Goal: Information Seeking & Learning: Learn about a topic

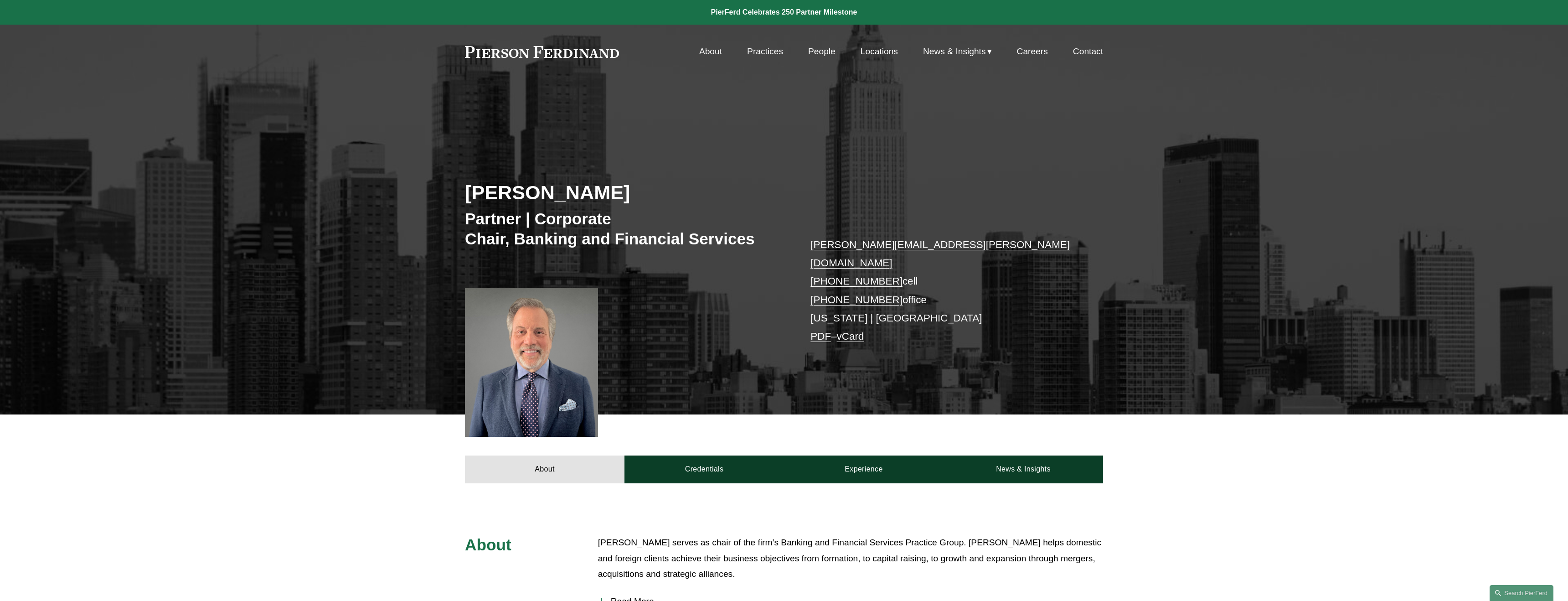
click at [769, 52] on link "Practices" at bounding box center [764, 51] width 36 height 17
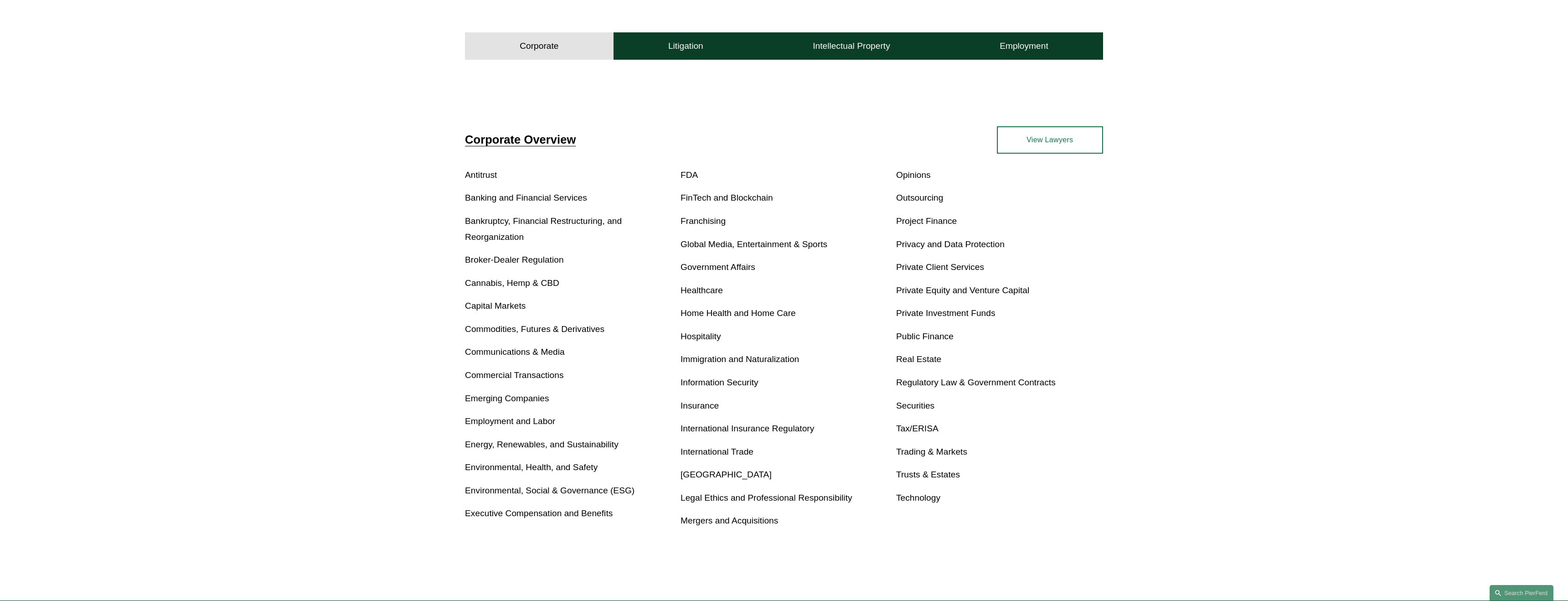
scroll to position [333, 0]
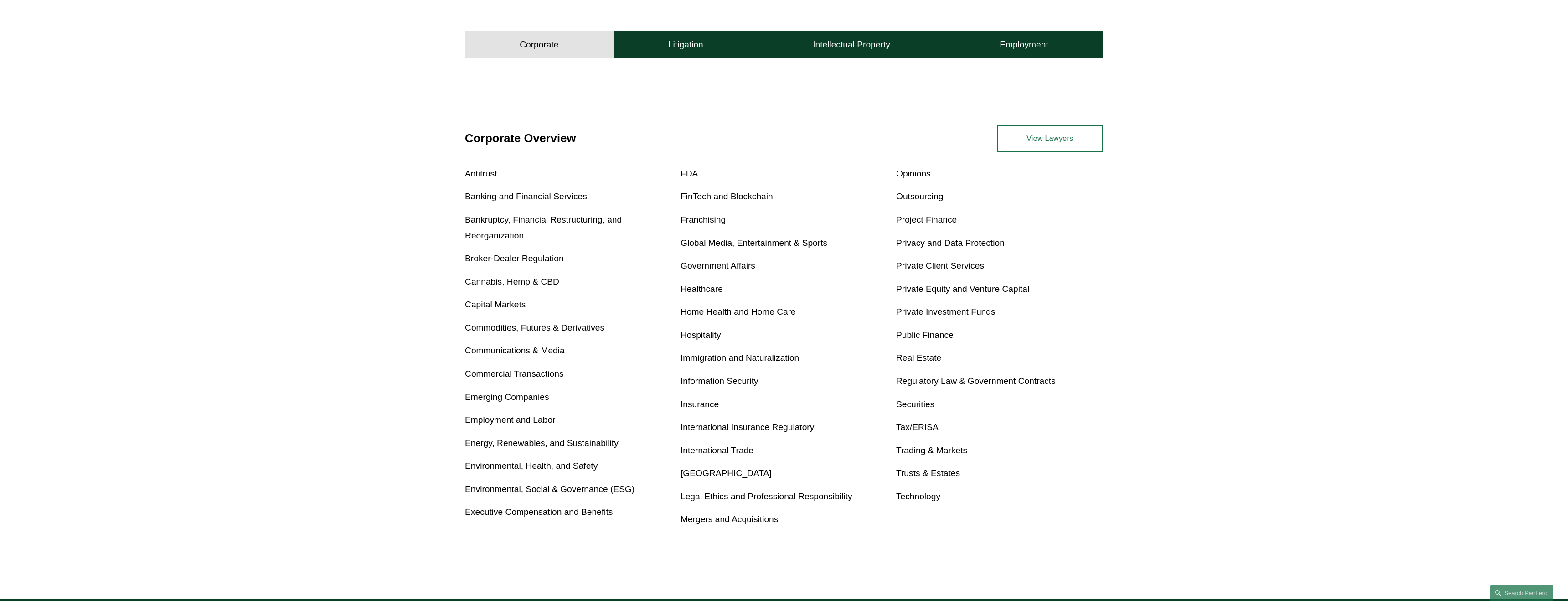
click at [973, 266] on link "Private Client Services" at bounding box center [940, 266] width 88 height 10
click at [557, 196] on link "Banking and Financial Services" at bounding box center [526, 196] width 122 height 10
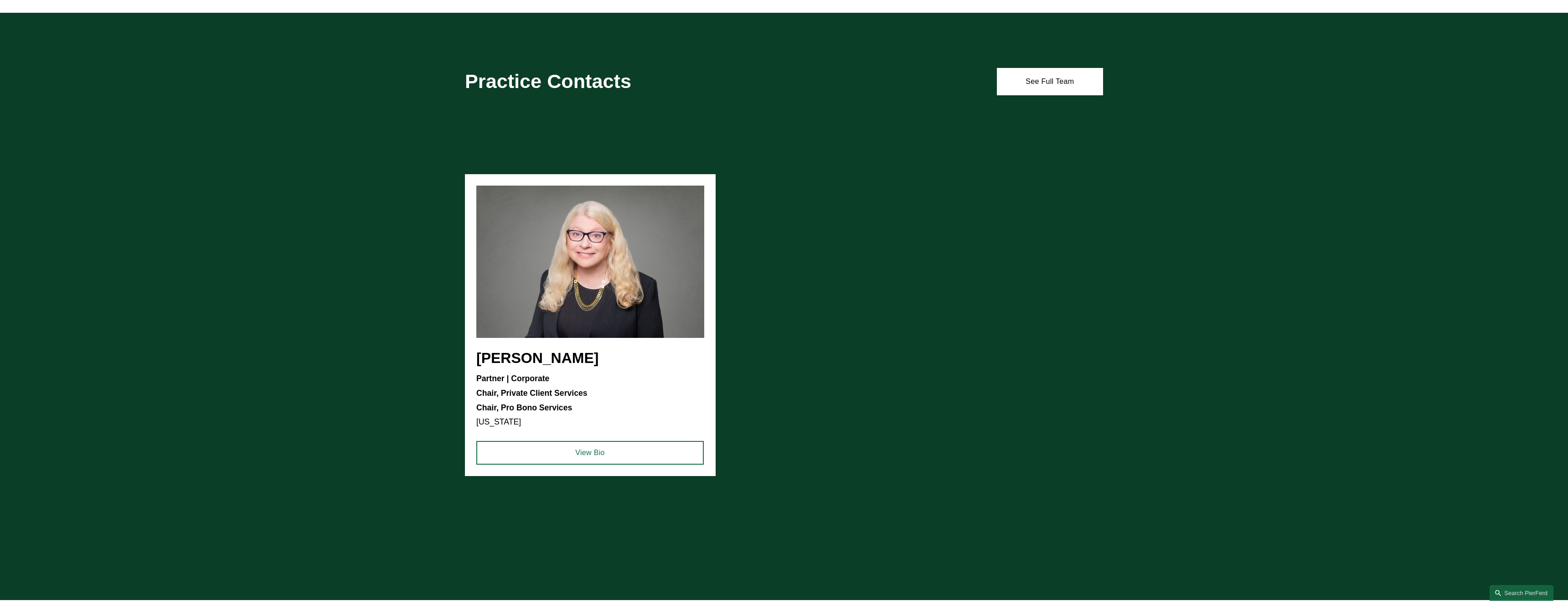
scroll to position [863, 0]
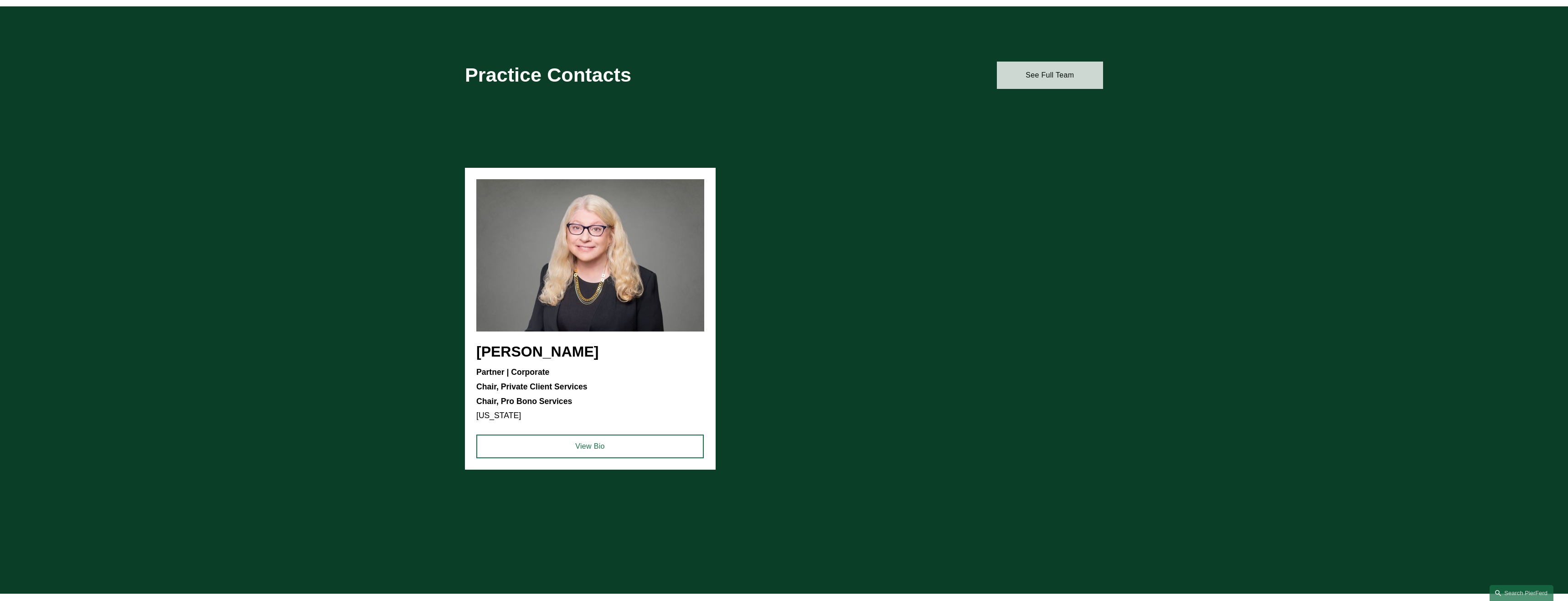
click at [1066, 77] on link "See Full Team" at bounding box center [1050, 75] width 106 height 27
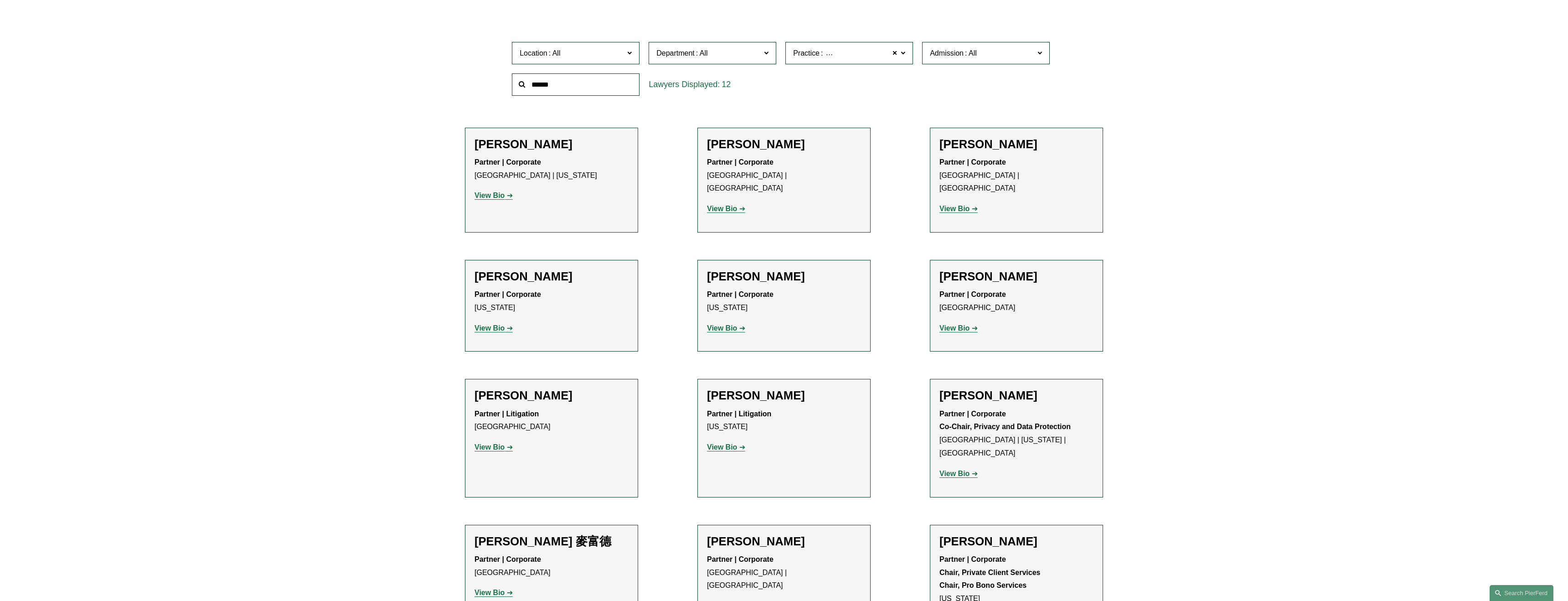
scroll to position [337, 0]
click at [732, 326] on strong "View Bio" at bounding box center [722, 329] width 30 height 8
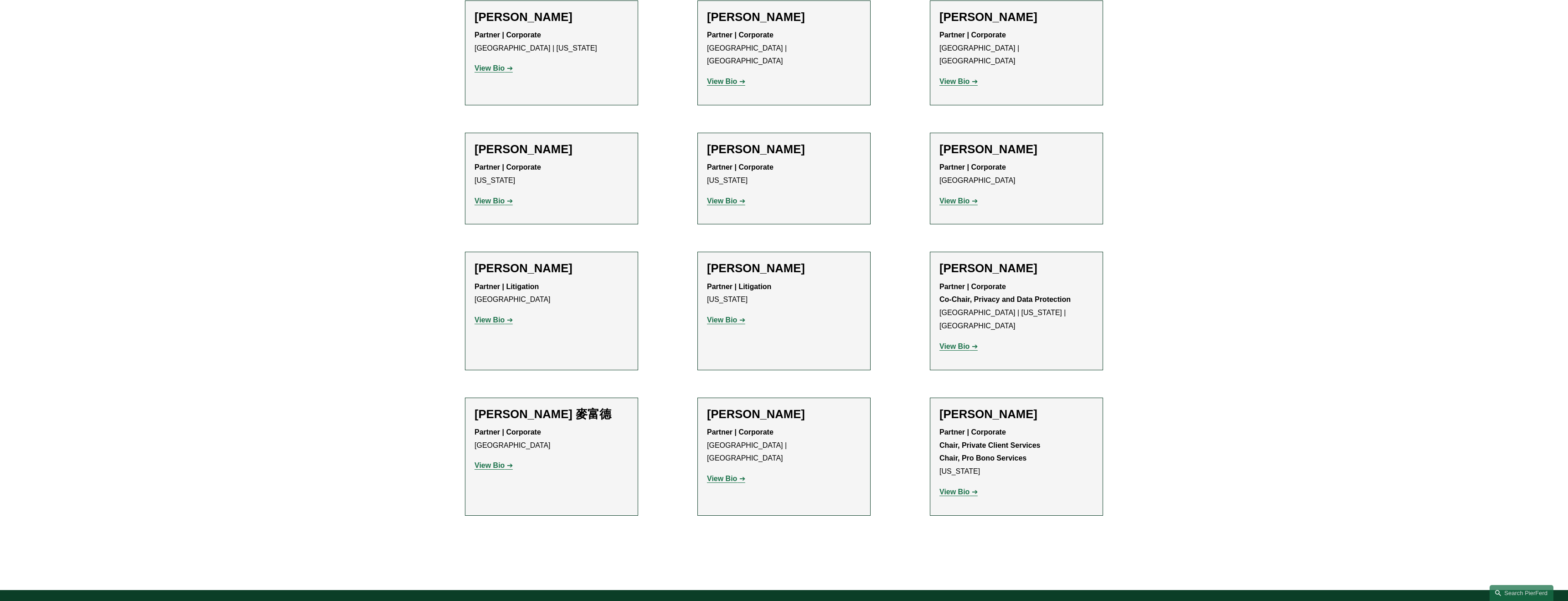
scroll to position [468, 0]
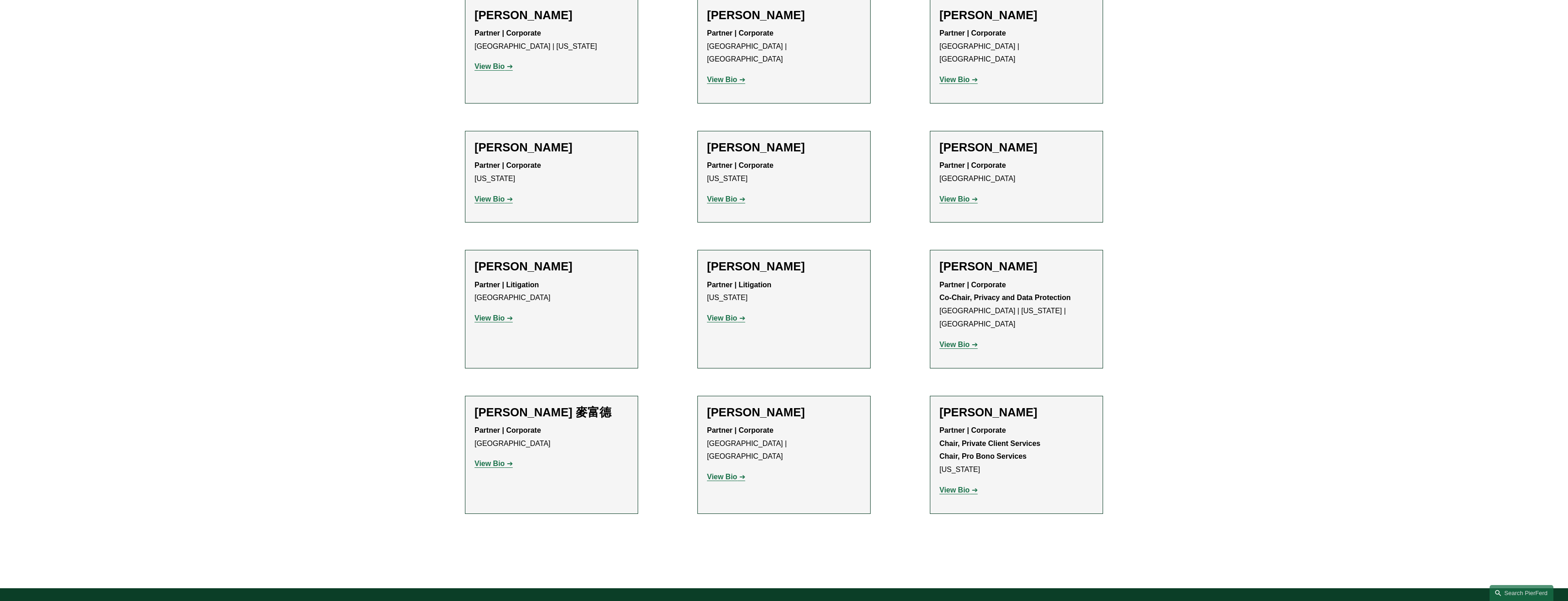
click at [725, 472] on strong "View Bio" at bounding box center [722, 476] width 30 height 8
click at [959, 486] on strong "View Bio" at bounding box center [955, 490] width 30 height 8
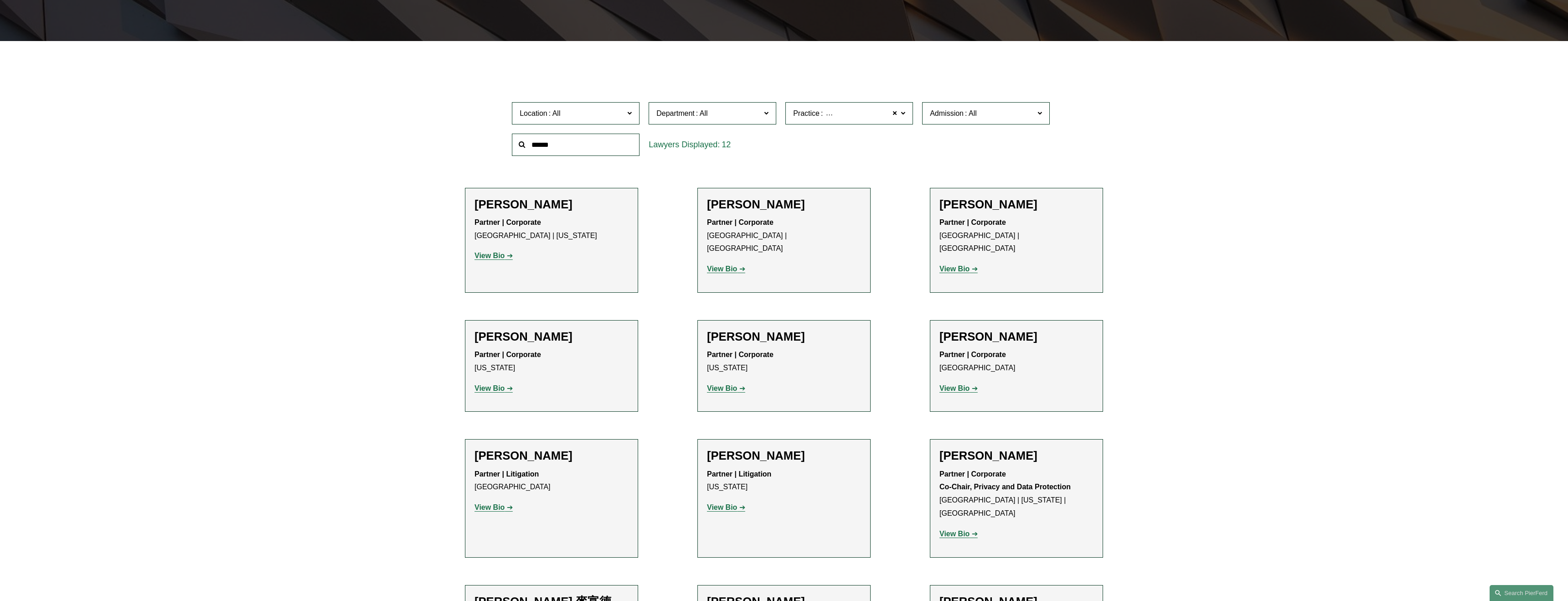
scroll to position [274, 0]
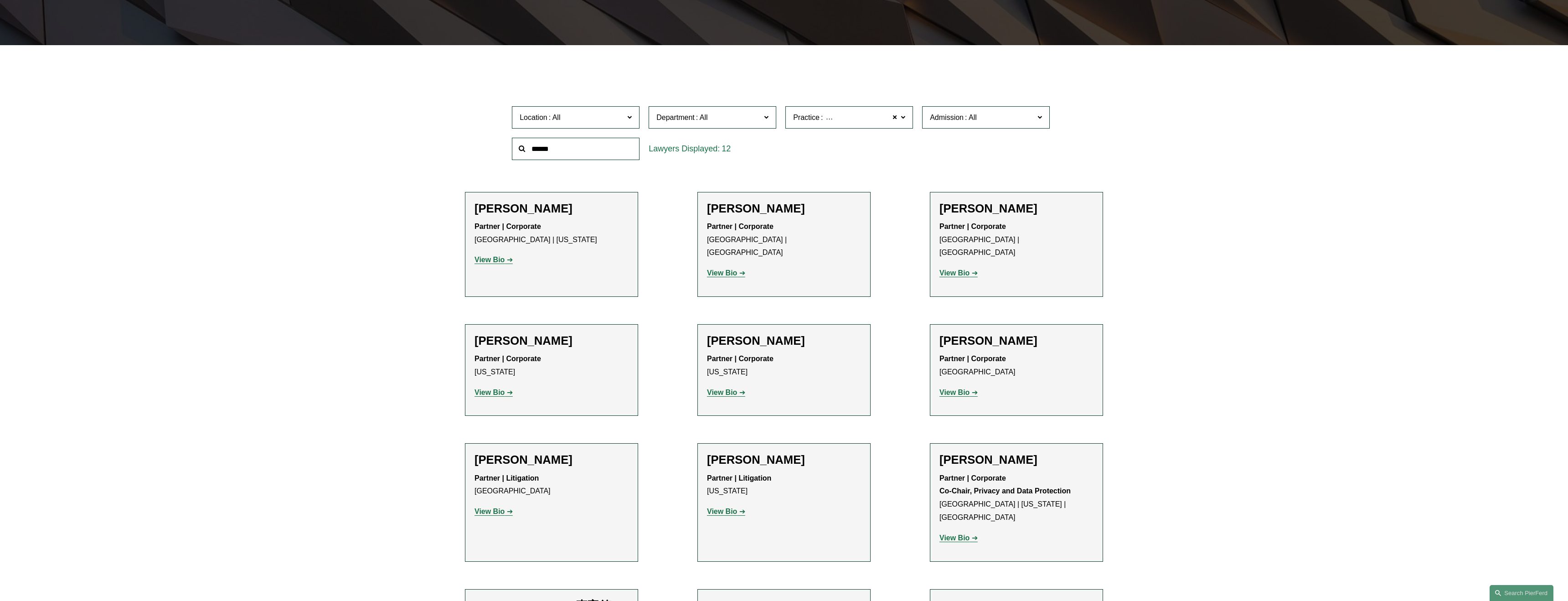
click at [502, 388] on strong "View Bio" at bounding box center [489, 392] width 30 height 8
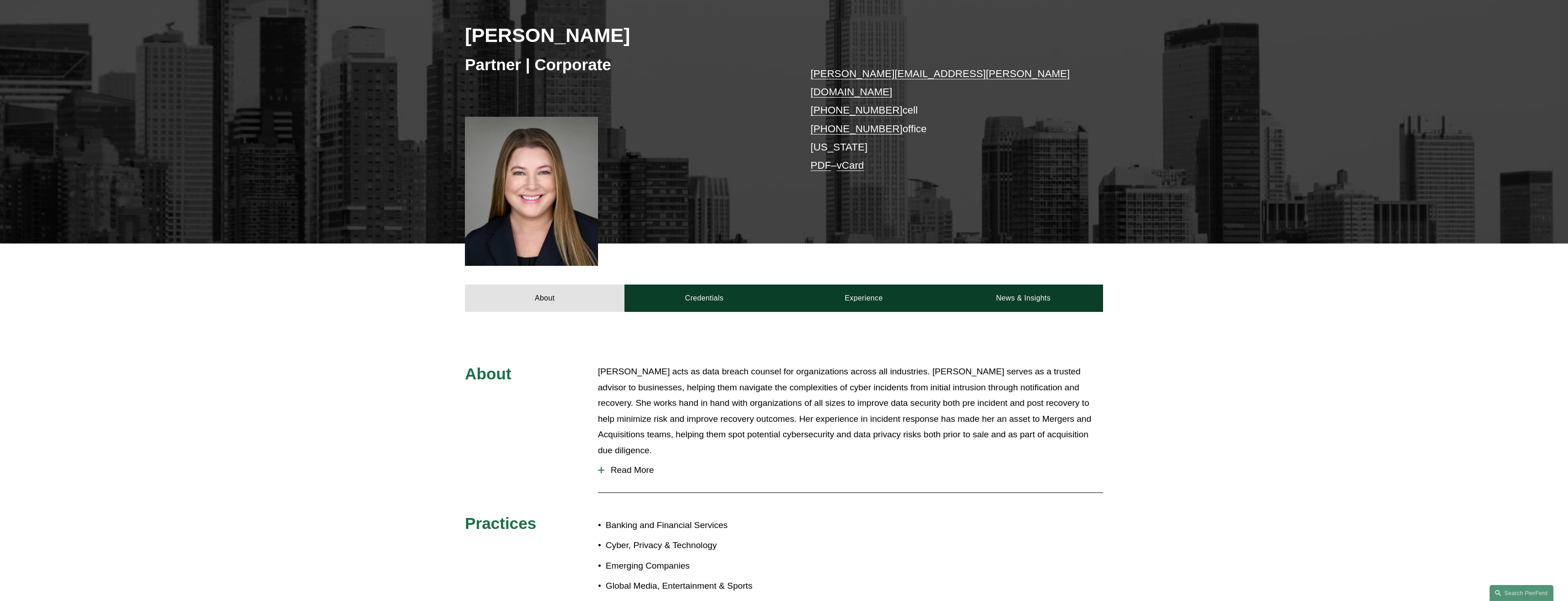
scroll to position [167, 0]
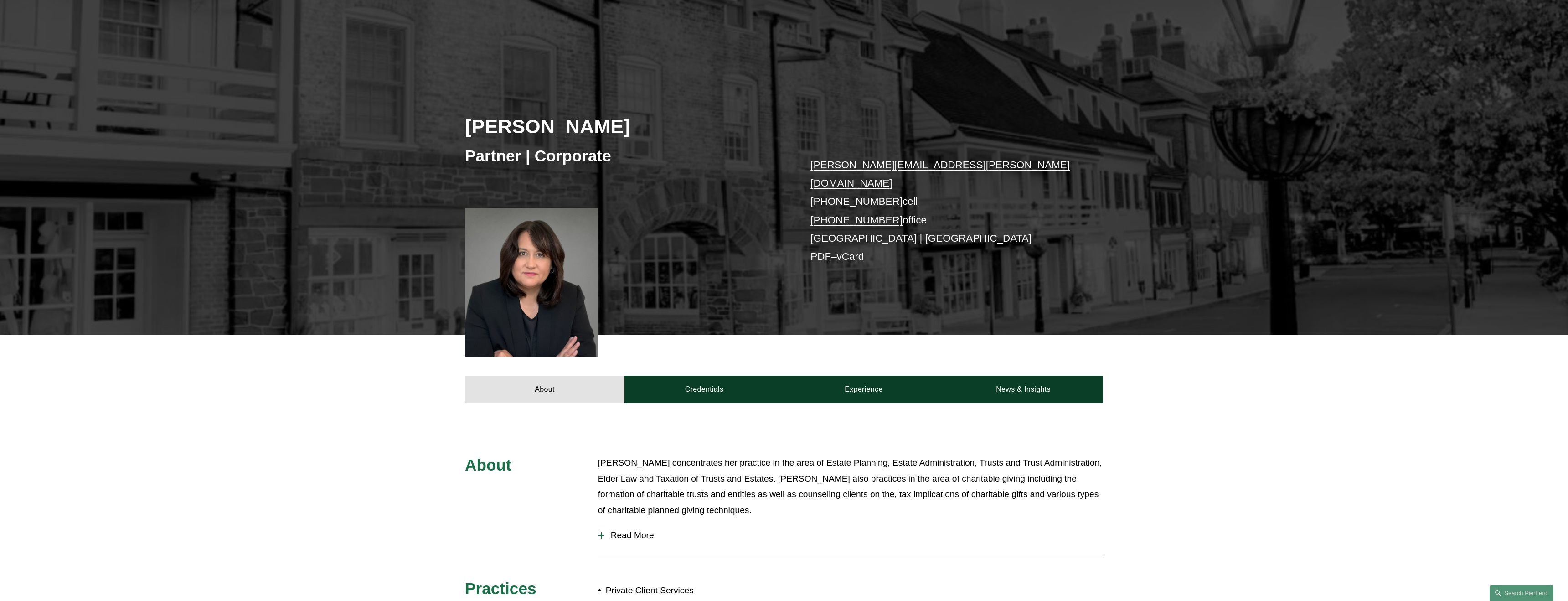
scroll to position [70, 0]
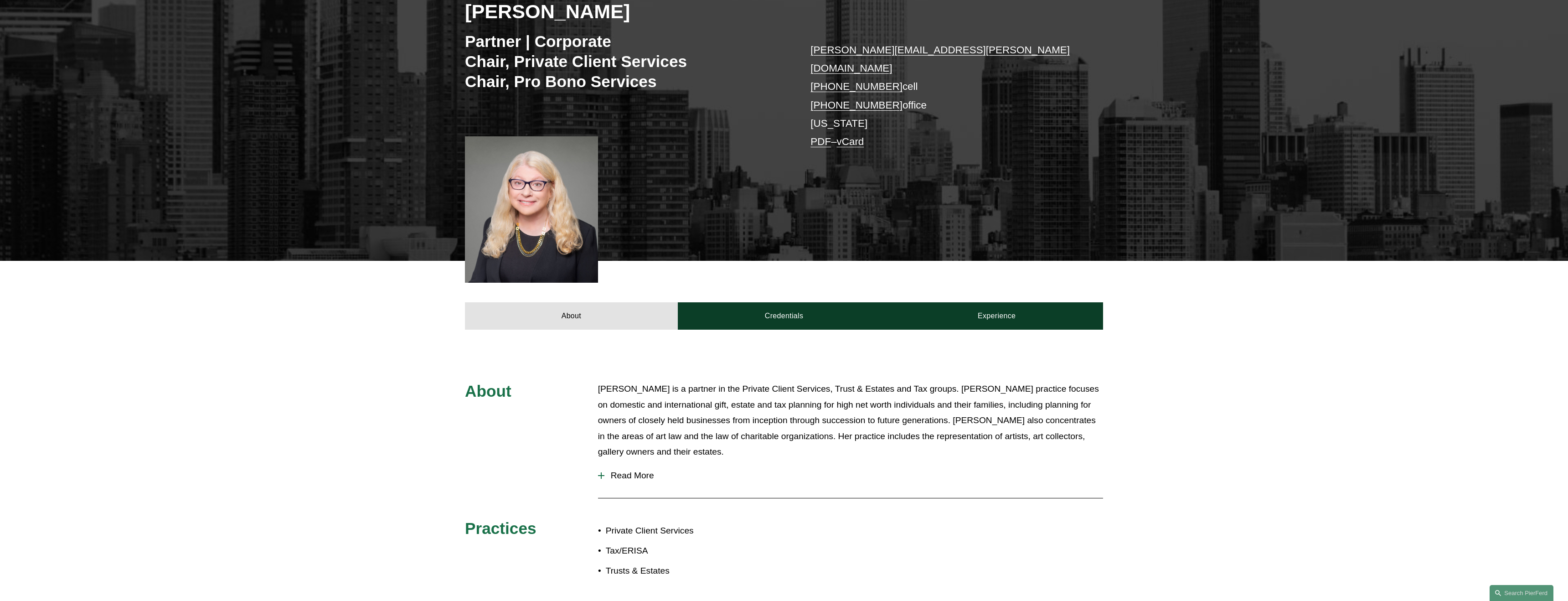
scroll to position [190, 0]
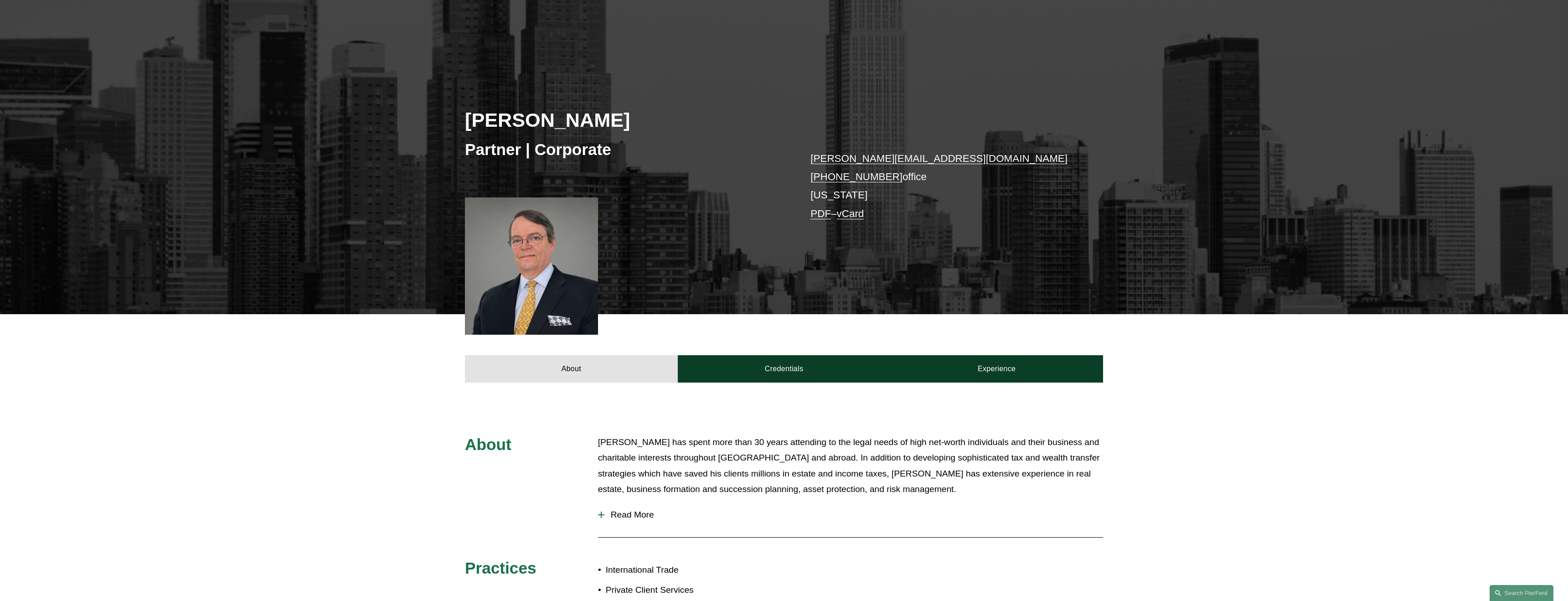
scroll to position [82, 0]
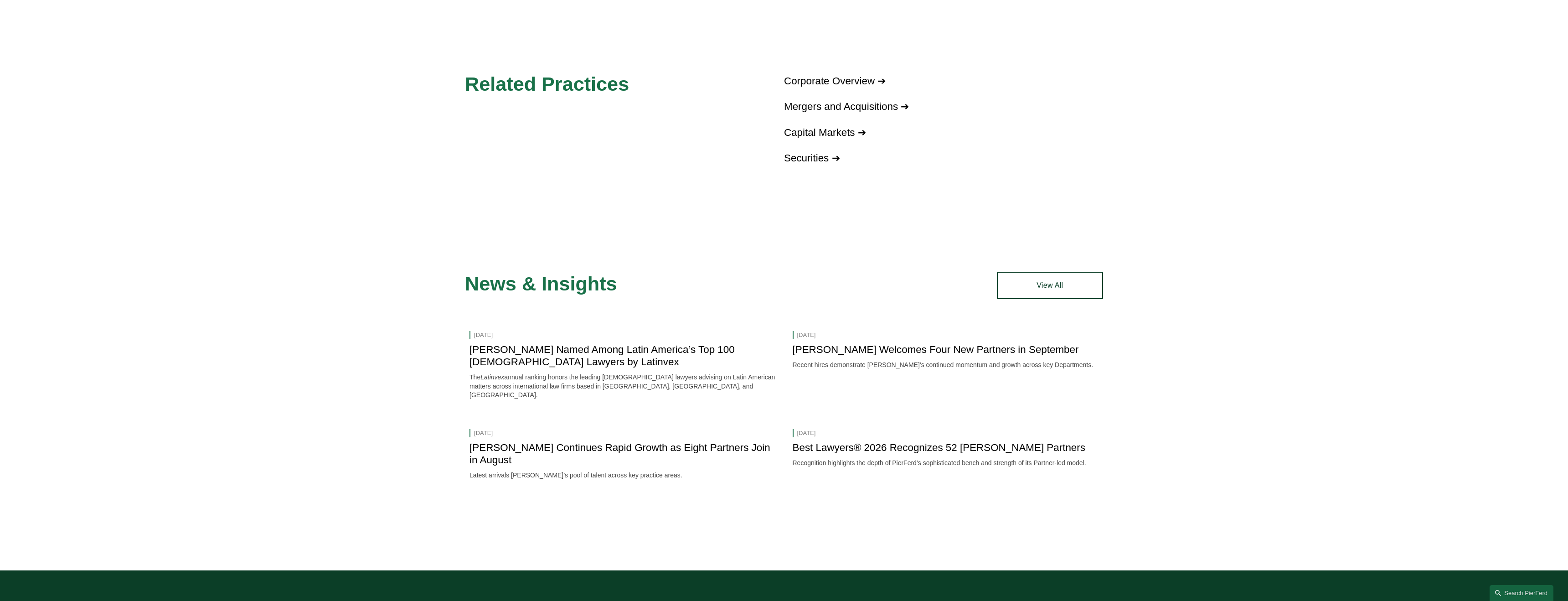
scroll to position [1579, 0]
